Goal: Navigation & Orientation: Go to known website

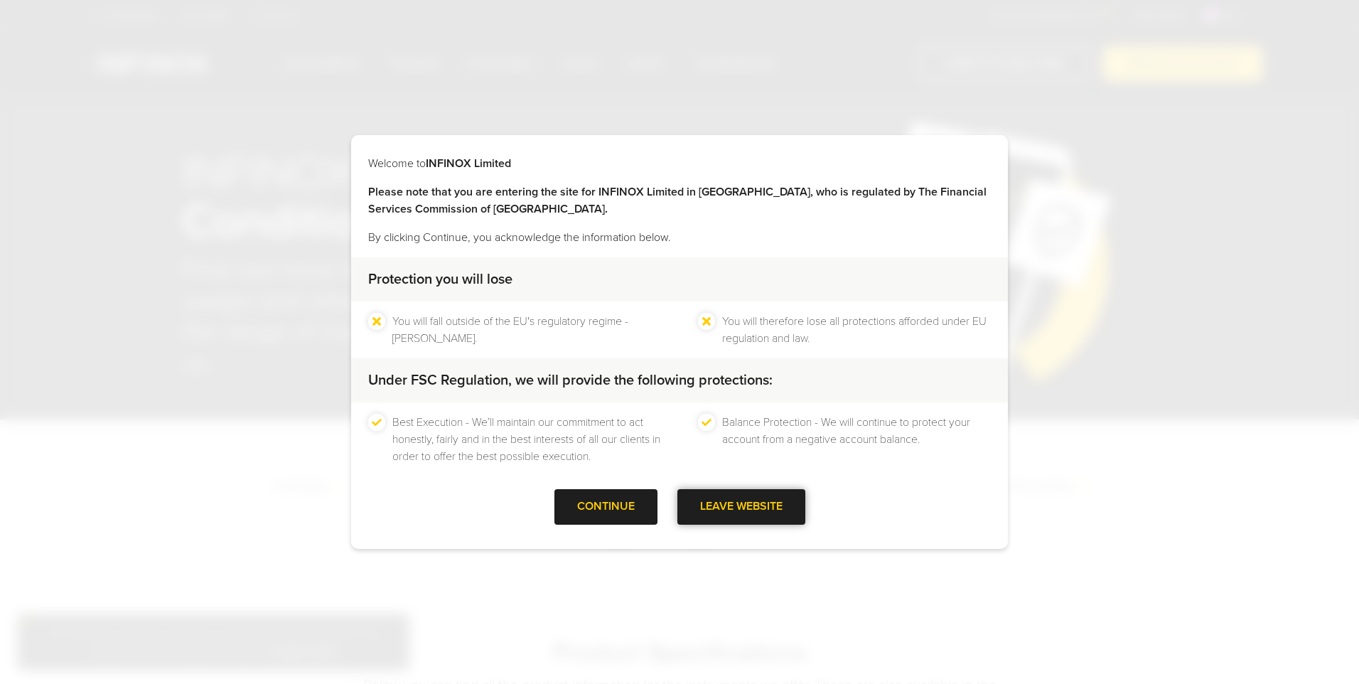
click at [742, 503] on div "LEAVE WEBSITE" at bounding box center [741, 506] width 128 height 35
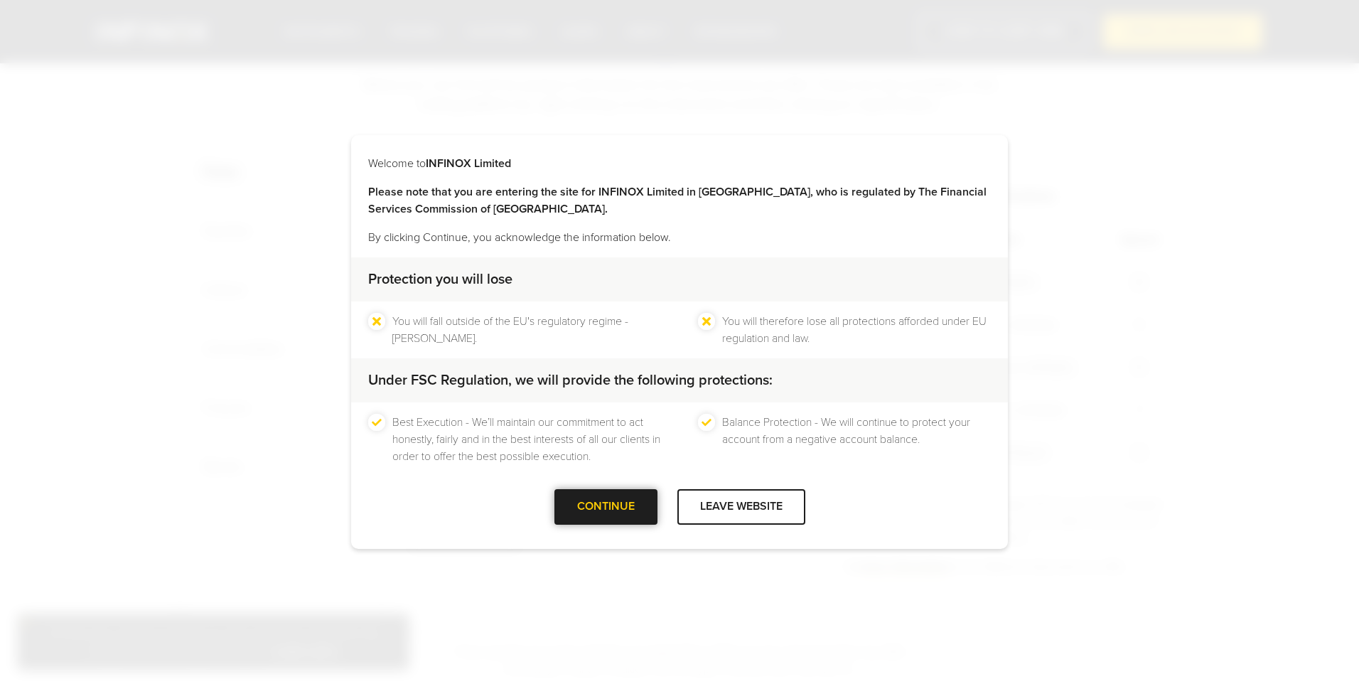
click at [587, 510] on div "CONTINUE" at bounding box center [605, 506] width 103 height 35
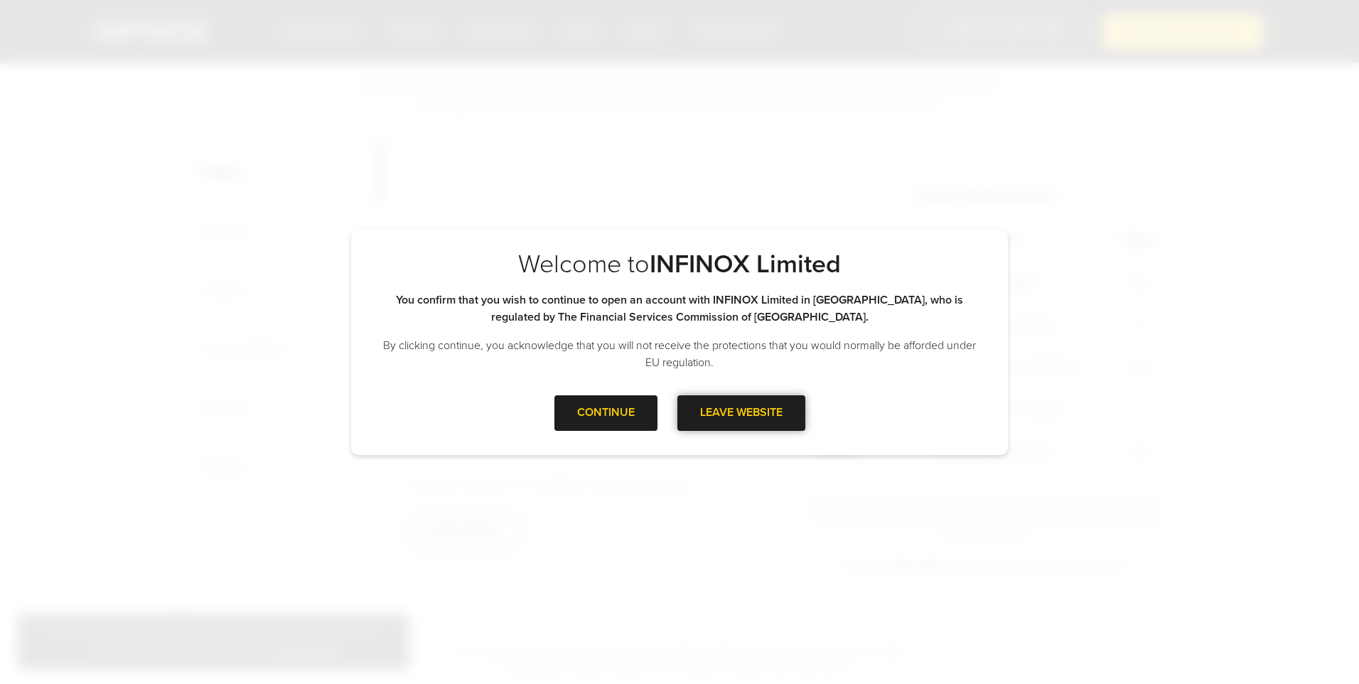
click at [754, 418] on div "LEAVE WEBSITE" at bounding box center [741, 412] width 128 height 35
